Goal: Navigation & Orientation: Find specific page/section

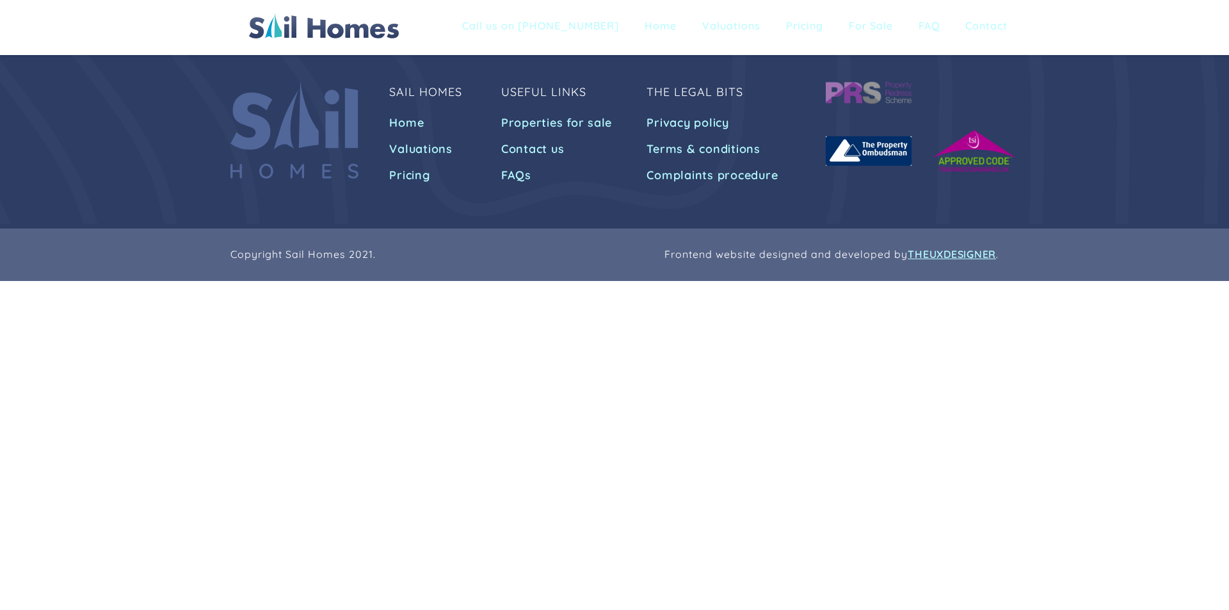
click at [351, 39] on div at bounding box center [345, 27] width 192 height 28
click at [505, 124] on link "Properties for sale" at bounding box center [558, 122] width 115 height 23
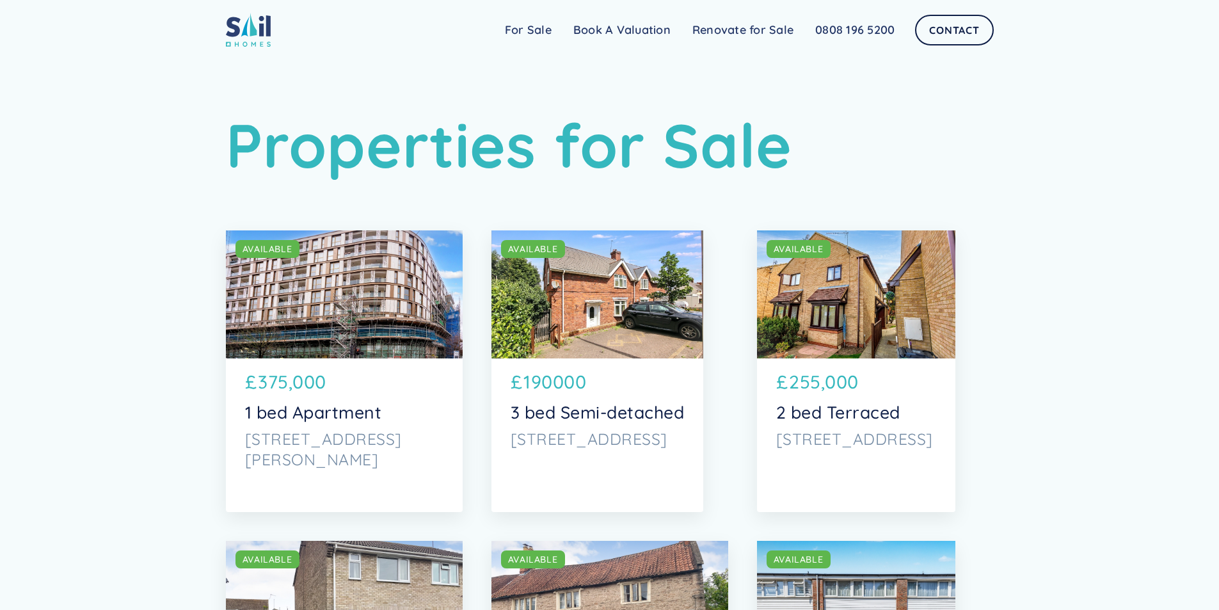
click at [533, 26] on link "For Sale" at bounding box center [528, 30] width 68 height 26
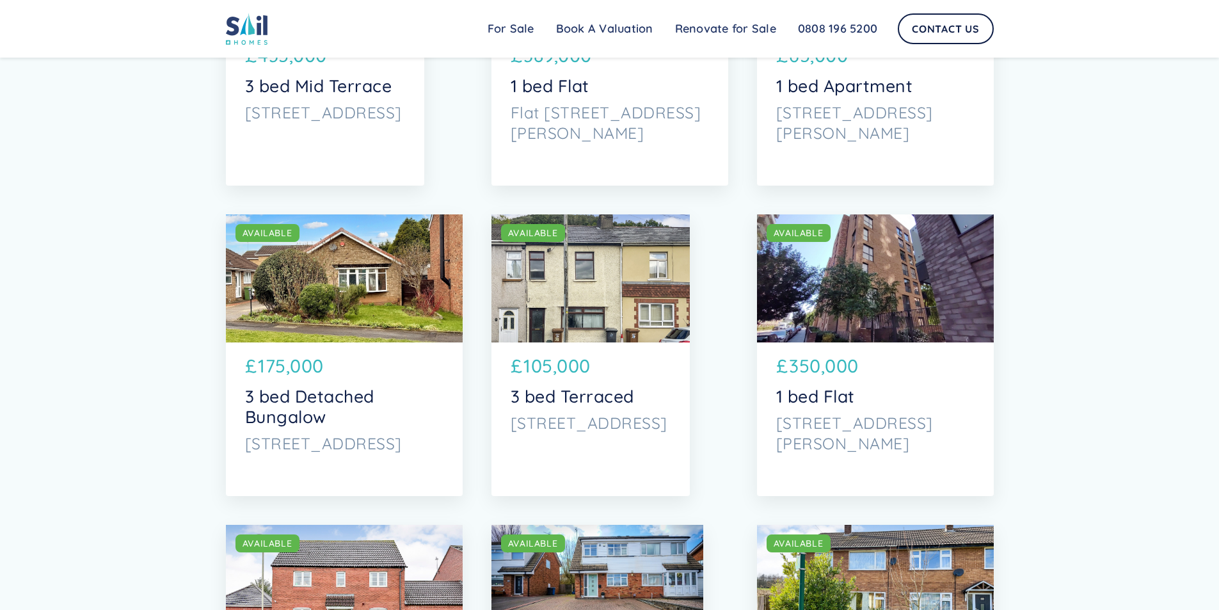
scroll to position [2880, 0]
